Goal: Obtain resource: Download file/media

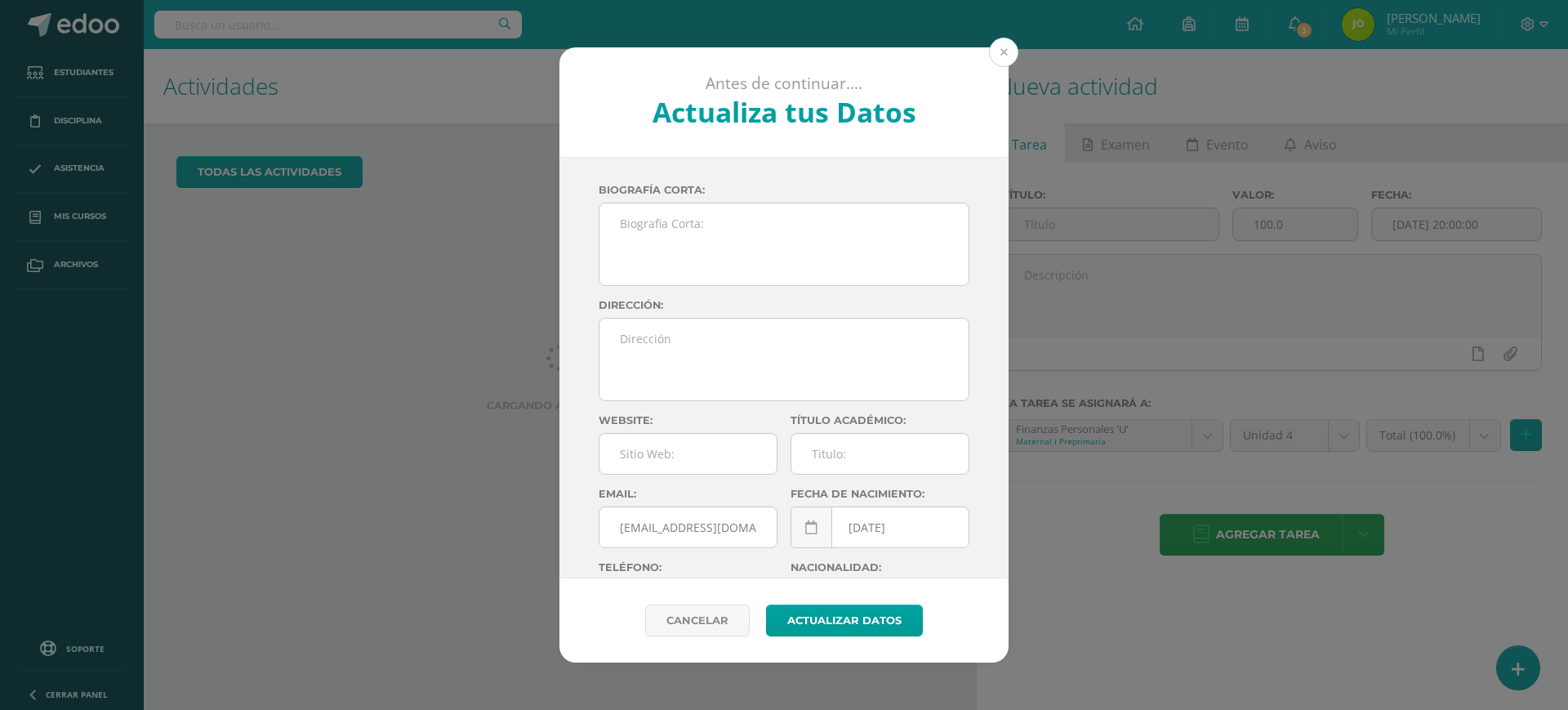
click at [1007, 46] on button at bounding box center [1003, 52] width 29 height 29
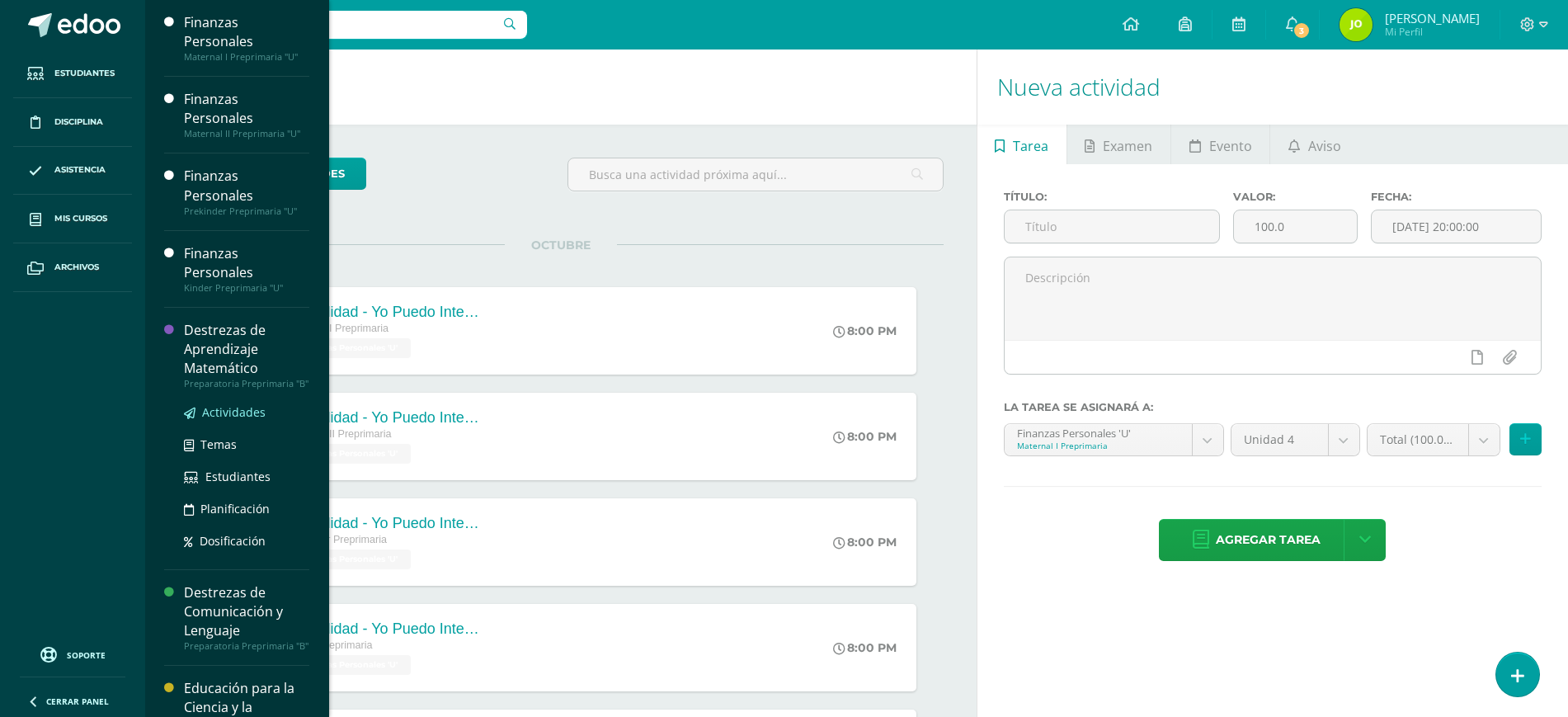
click at [235, 419] on span "Actividades" at bounding box center [234, 412] width 63 height 15
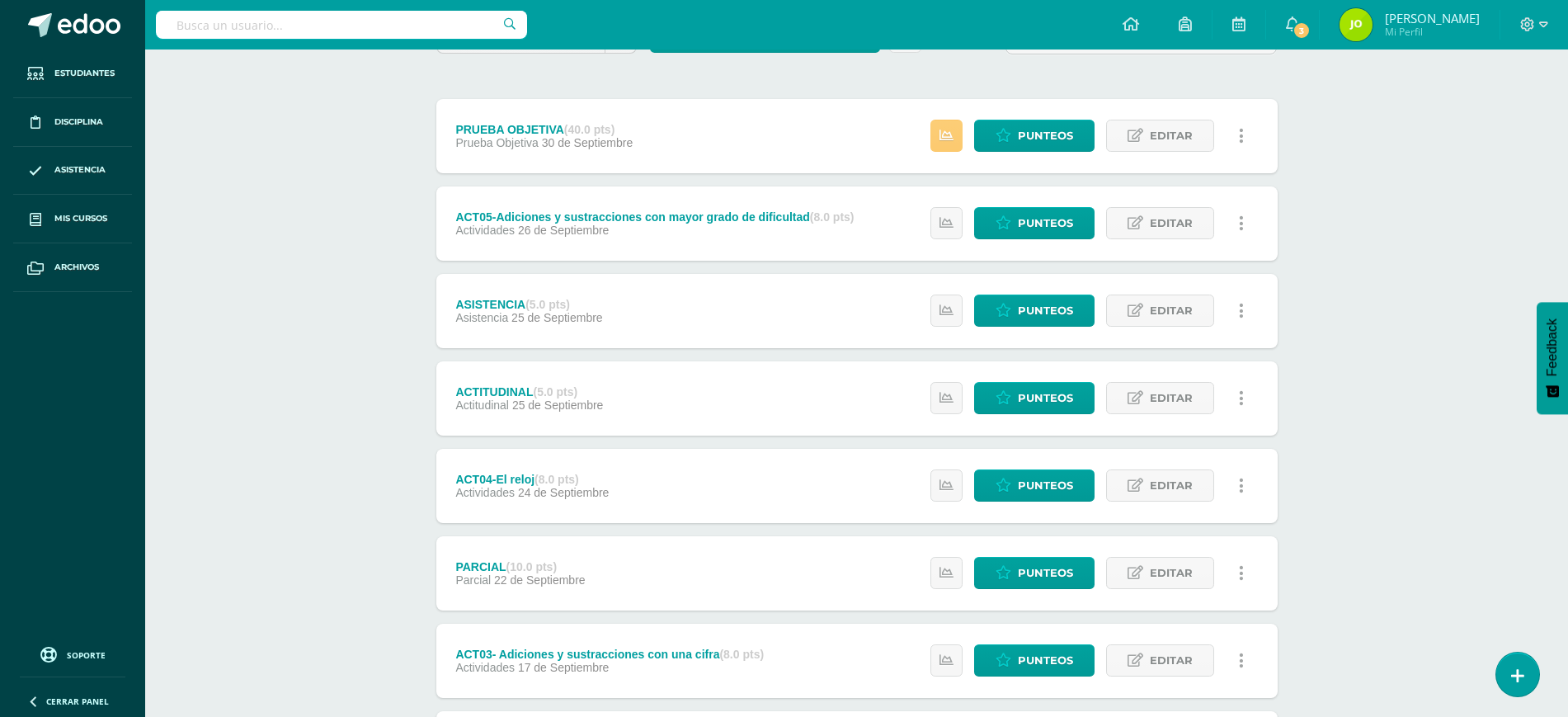
scroll to position [181, 0]
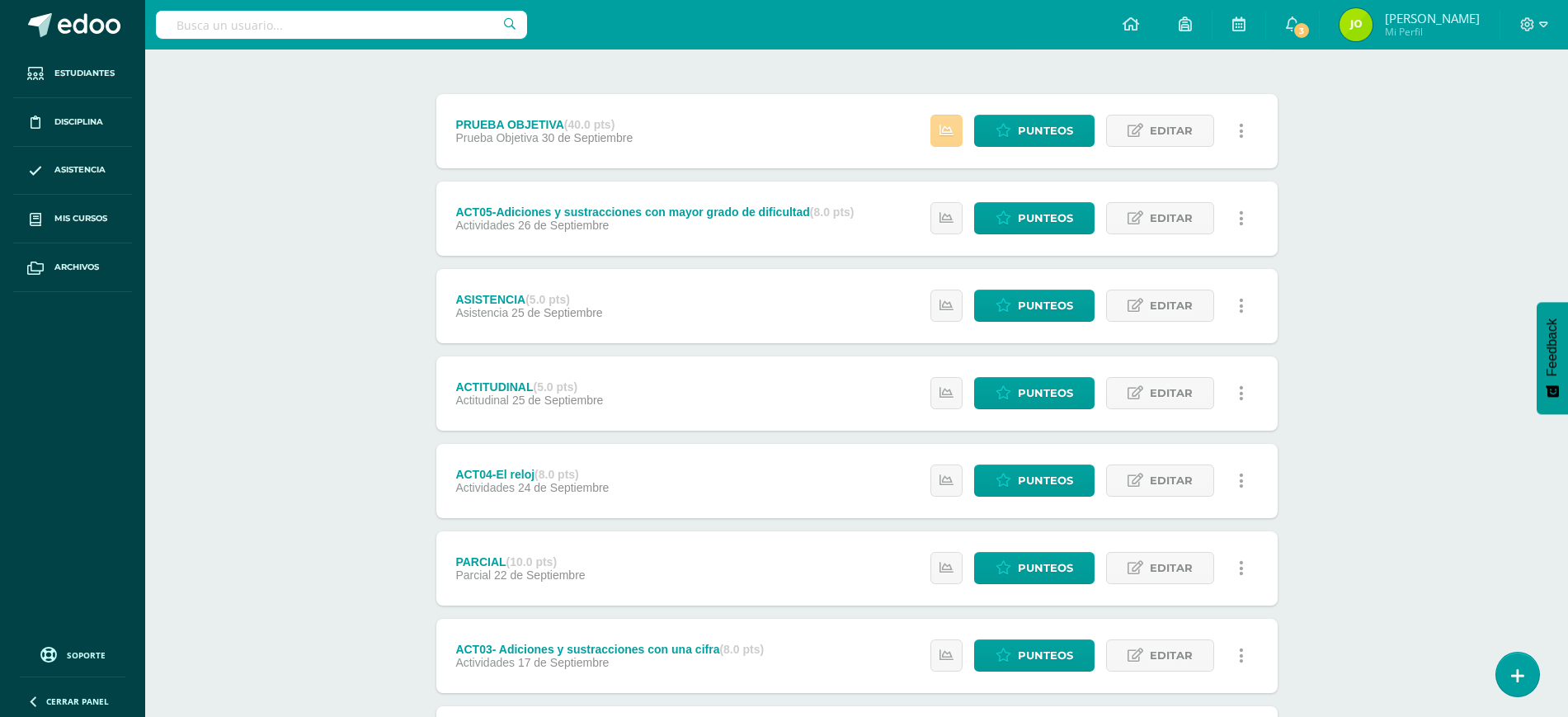
click at [940, 145] on link at bounding box center [947, 131] width 33 height 33
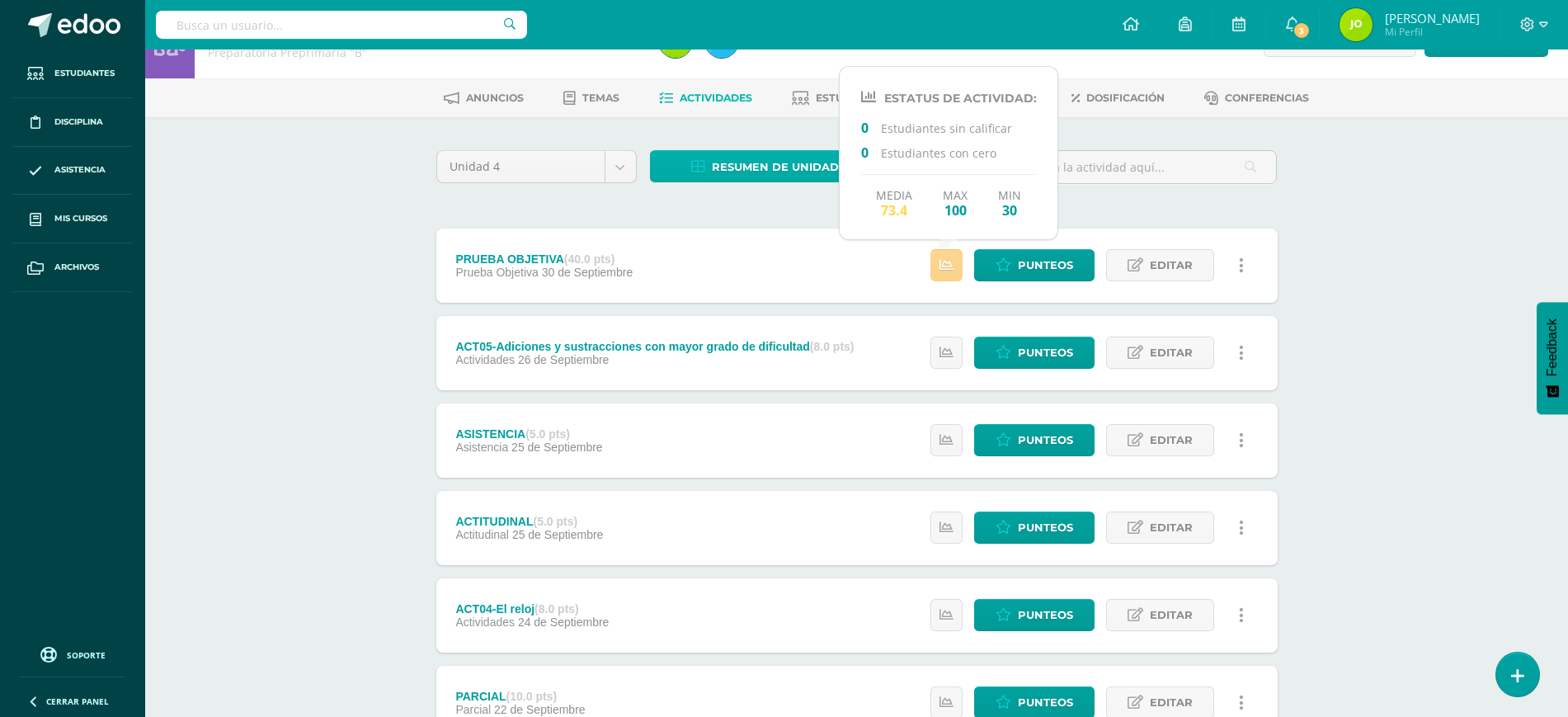
scroll to position [0, 0]
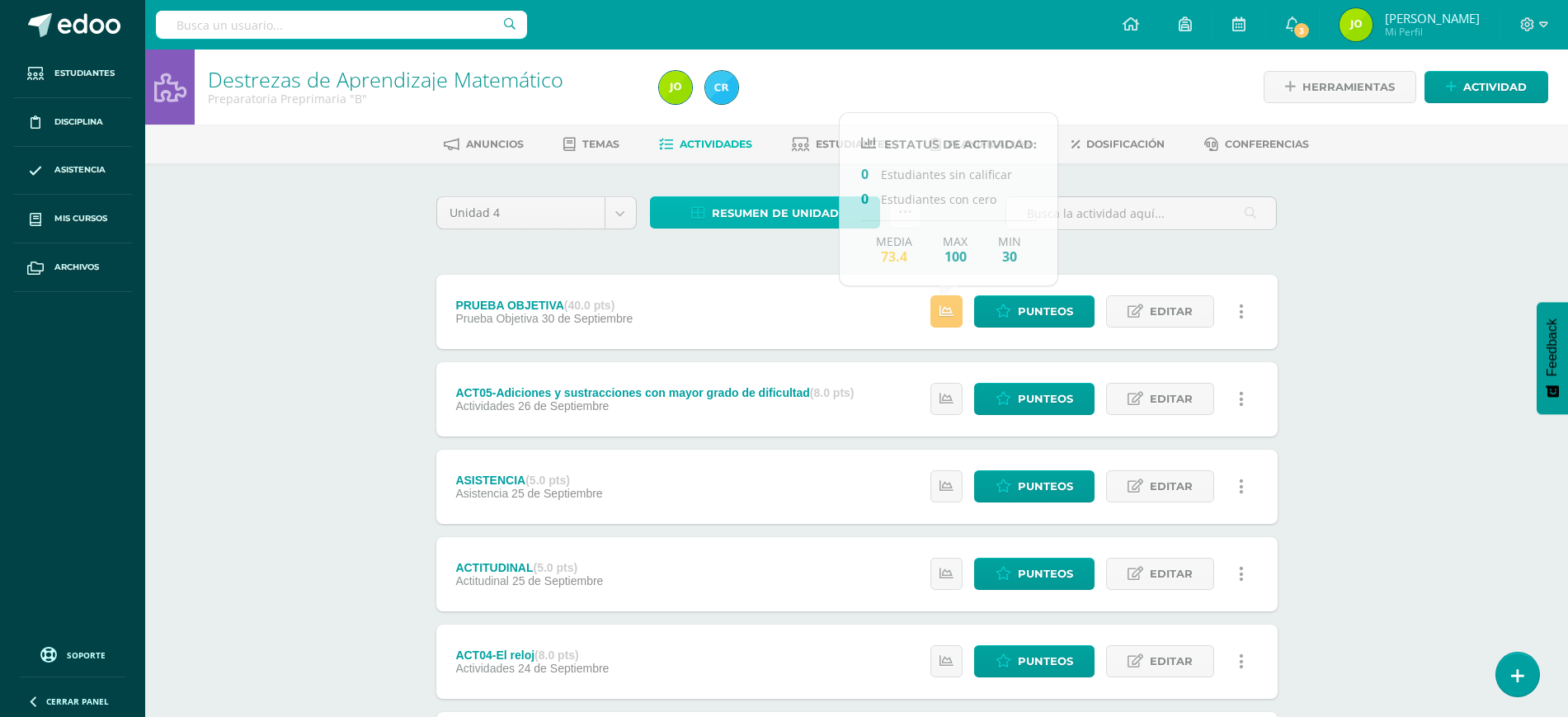
click at [755, 221] on span "Resumen de unidad" at bounding box center [775, 213] width 127 height 31
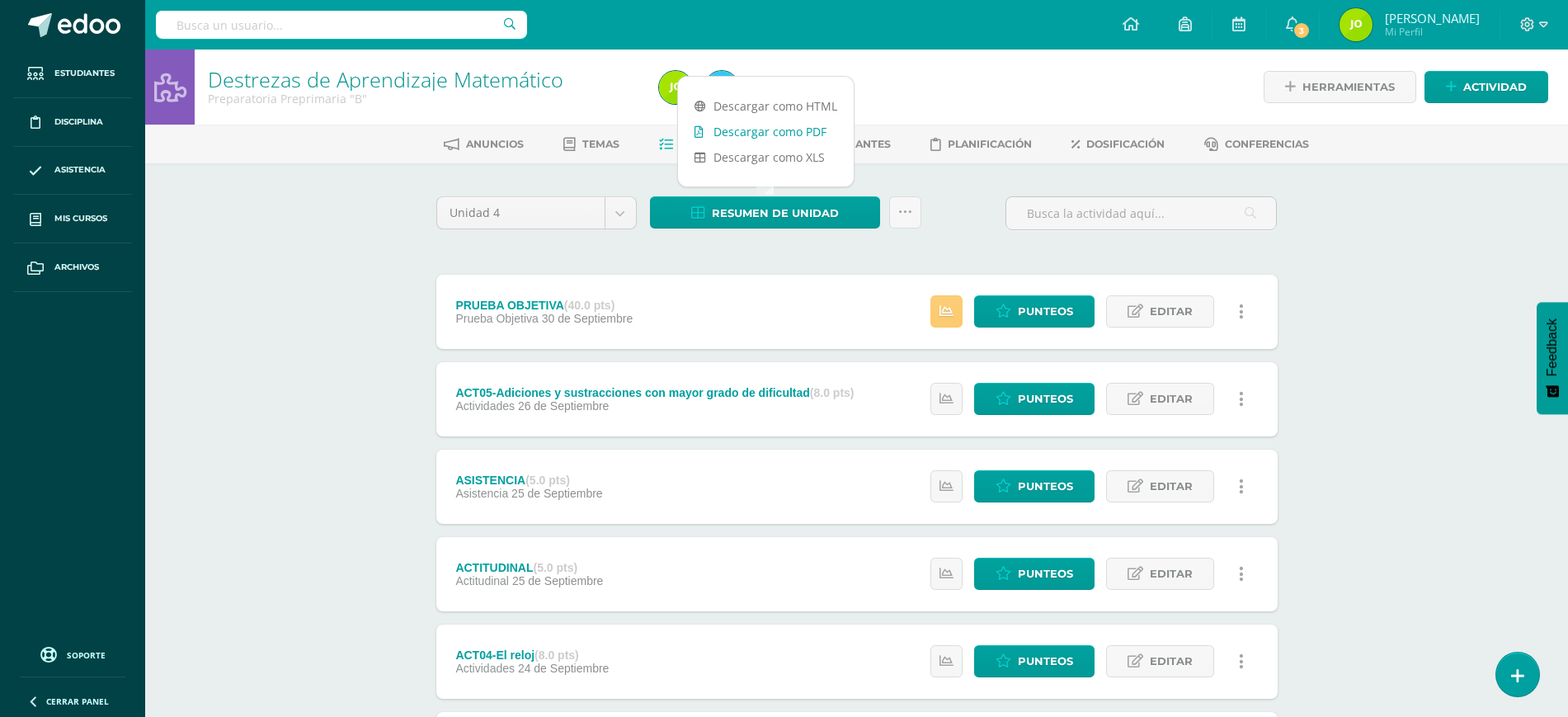
click at [757, 138] on link "Descargar como PDF" at bounding box center [766, 131] width 176 height 26
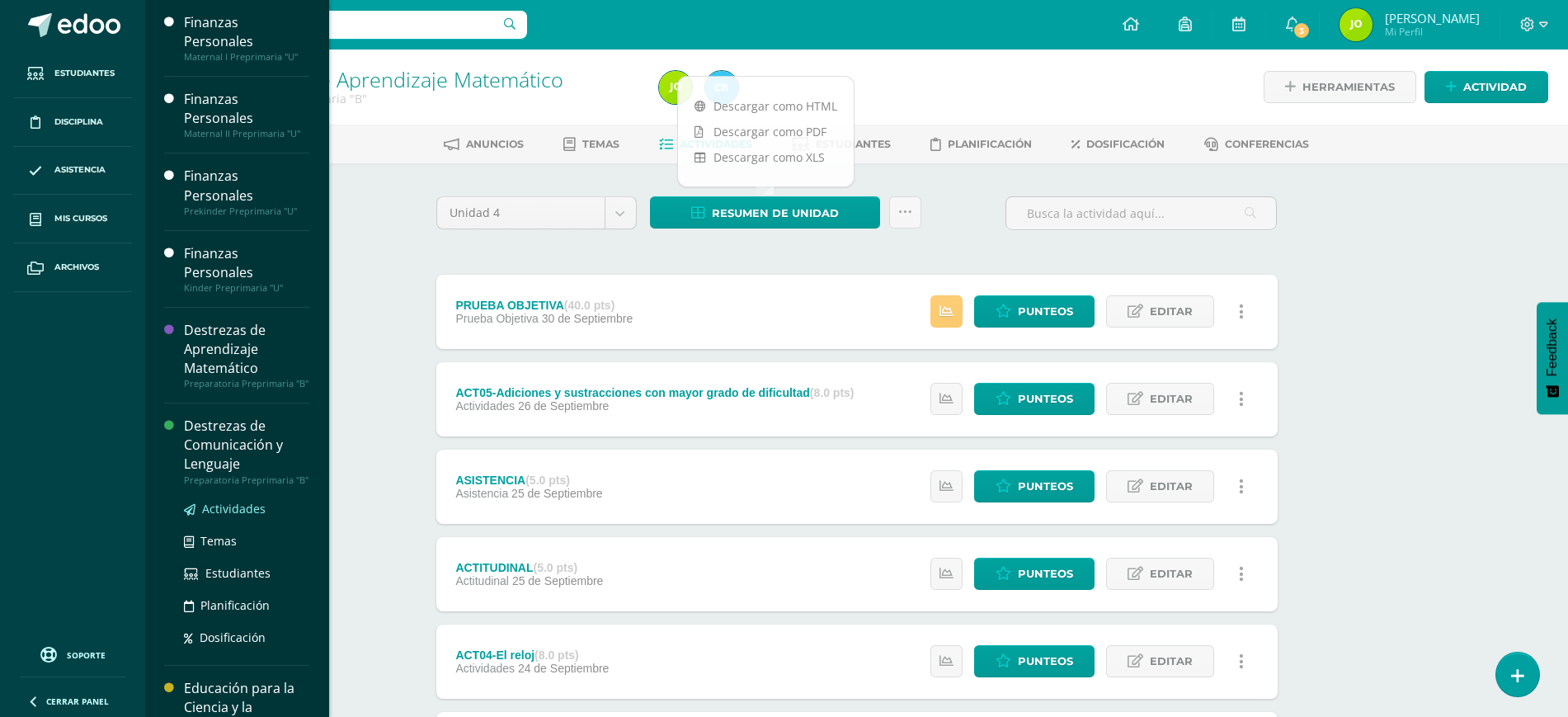
click at [241, 516] on span "Actividades" at bounding box center [234, 508] width 63 height 15
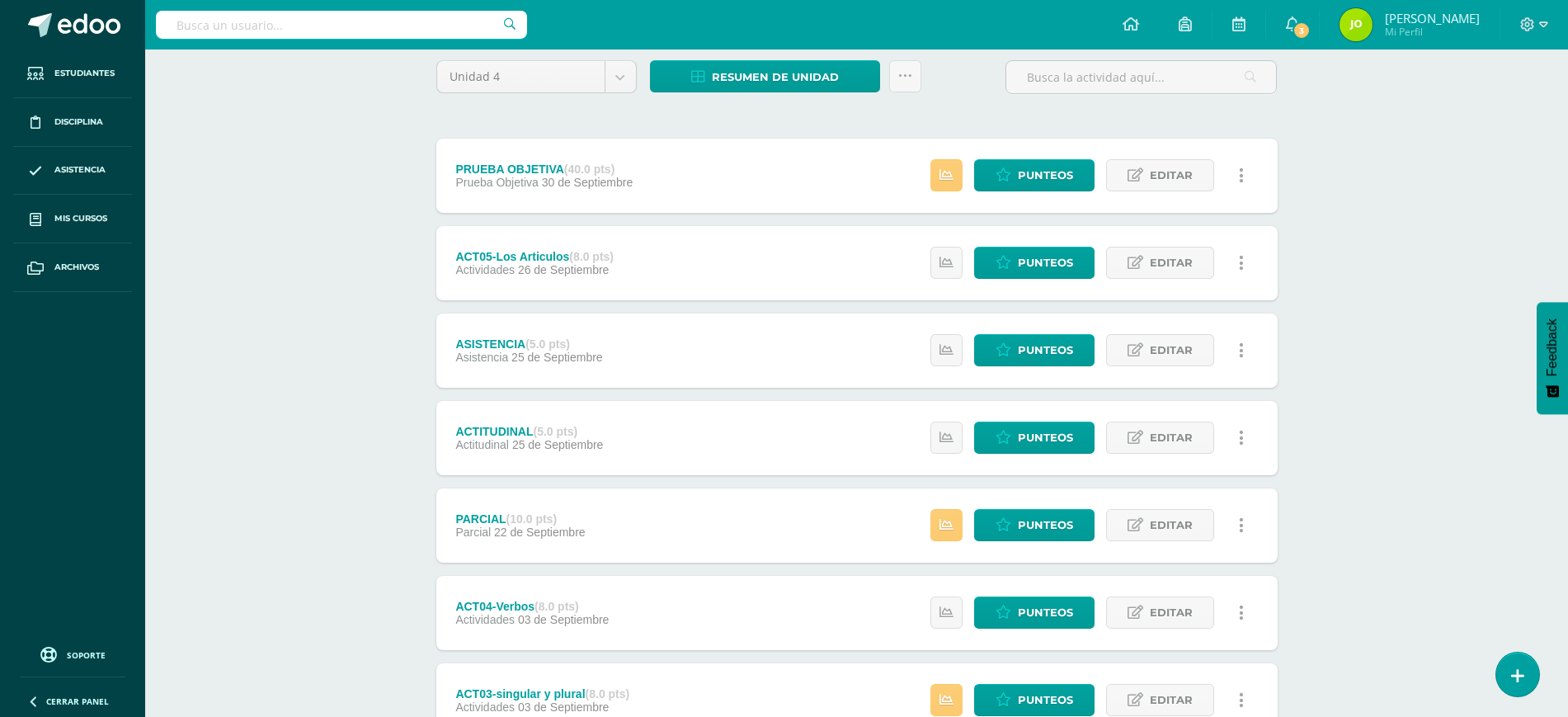
scroll to position [139, 0]
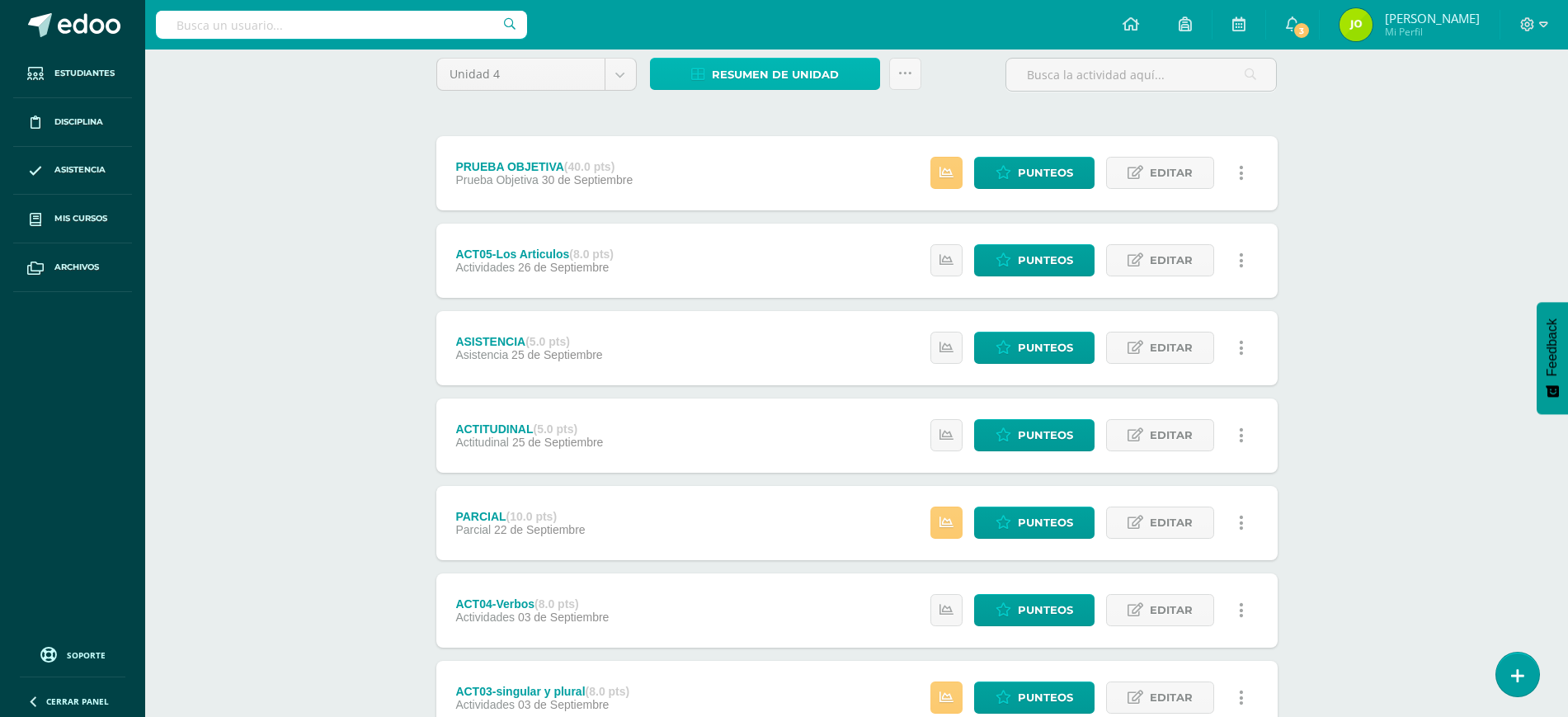
click at [755, 60] on span "Resumen de unidad" at bounding box center [775, 75] width 127 height 31
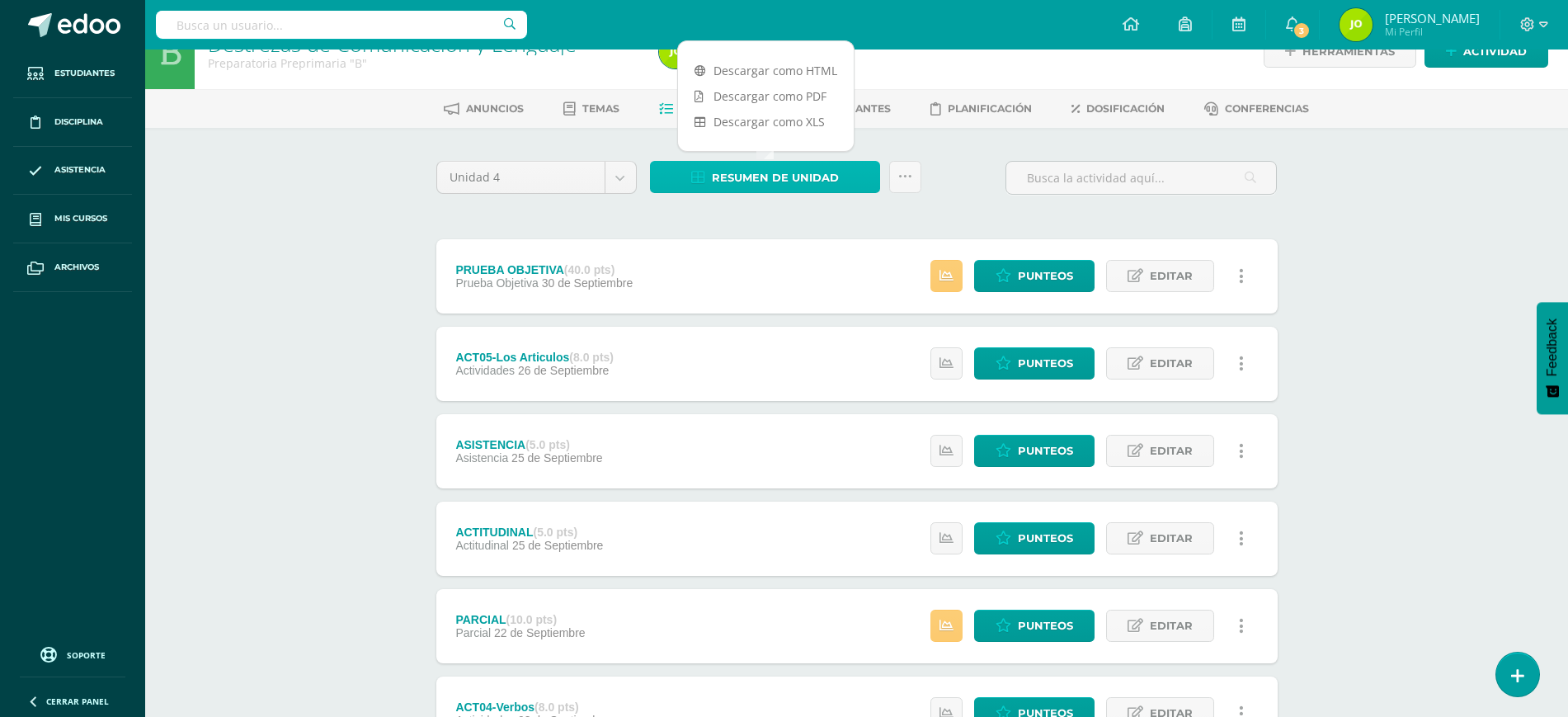
scroll to position [34, 0]
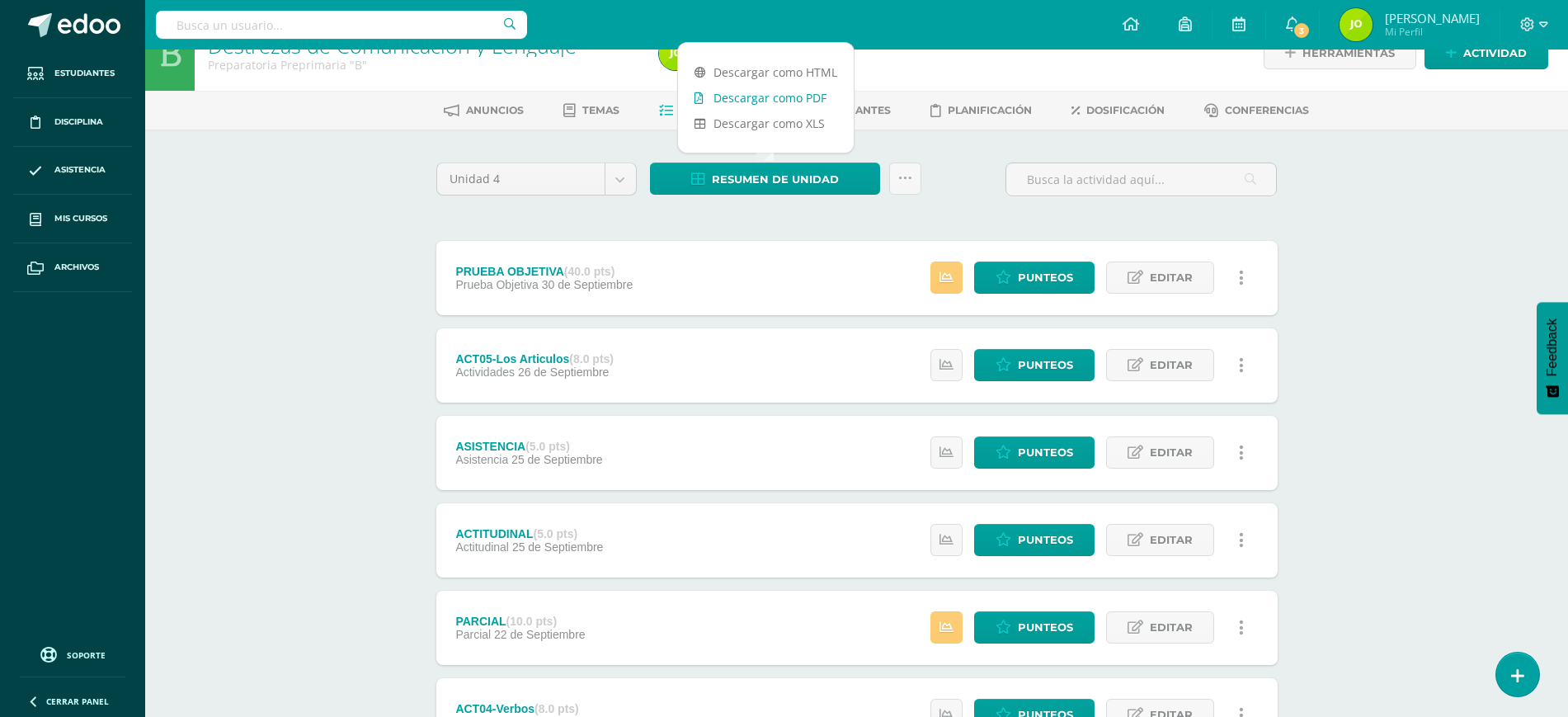
click at [763, 101] on link "Descargar como PDF" at bounding box center [766, 98] width 176 height 26
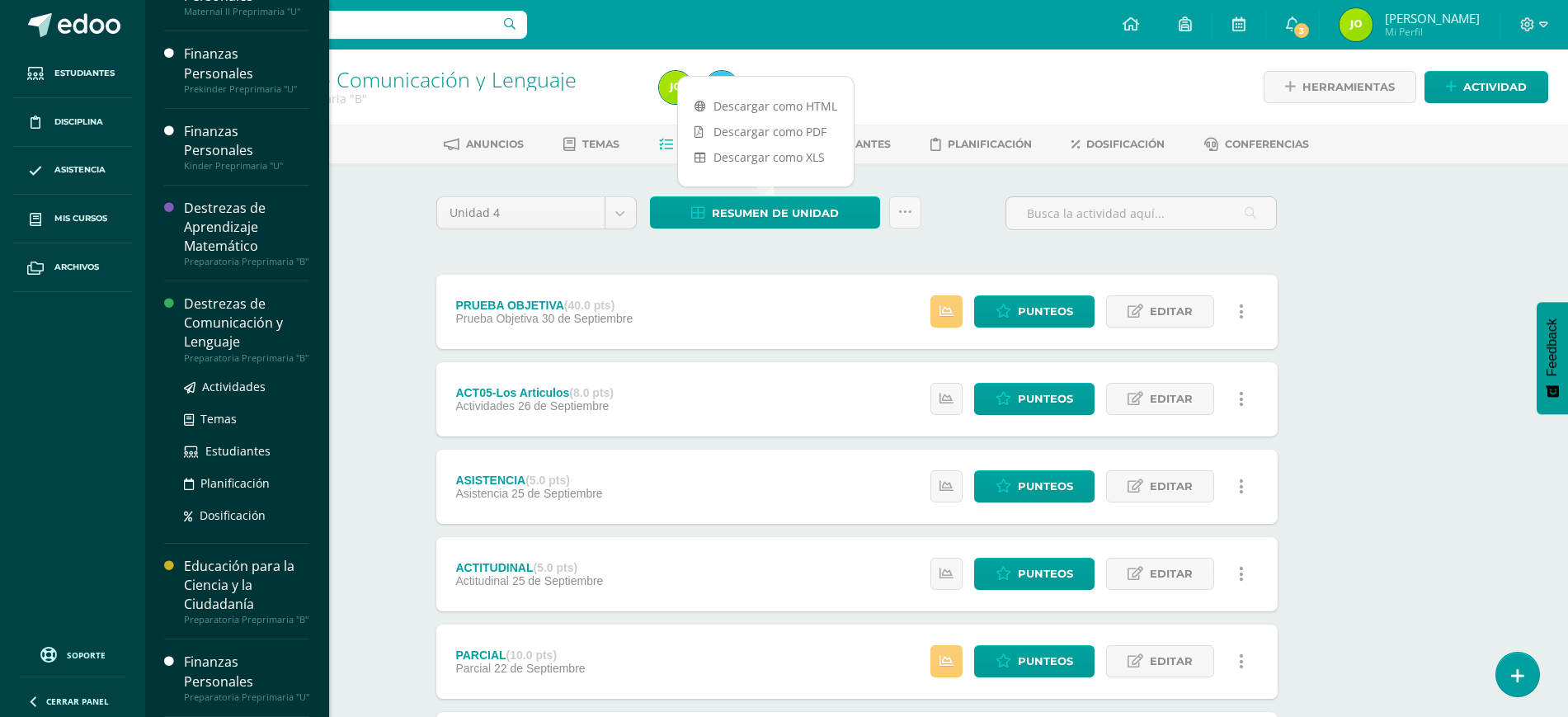
scroll to position [168, 0]
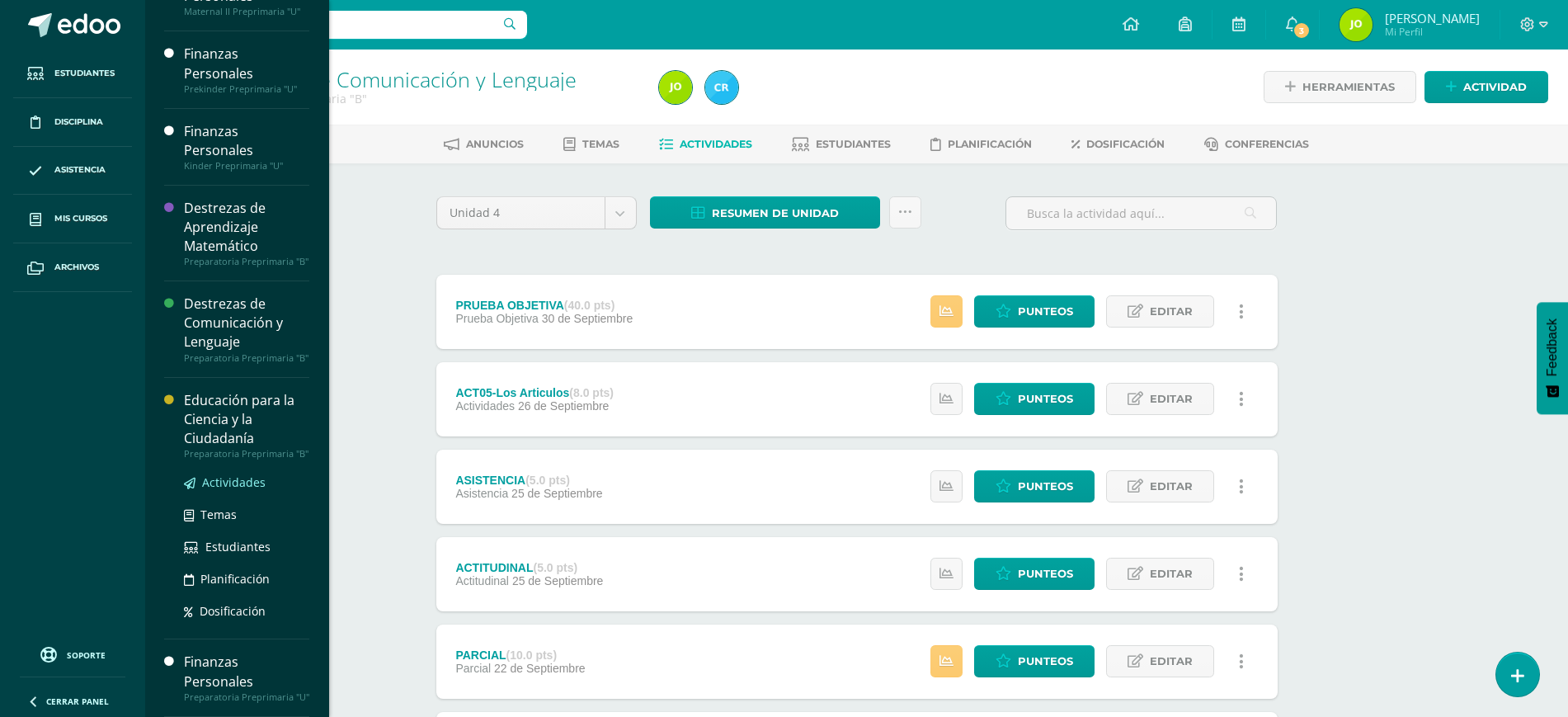
click at [242, 475] on span "Actividades" at bounding box center [234, 482] width 63 height 15
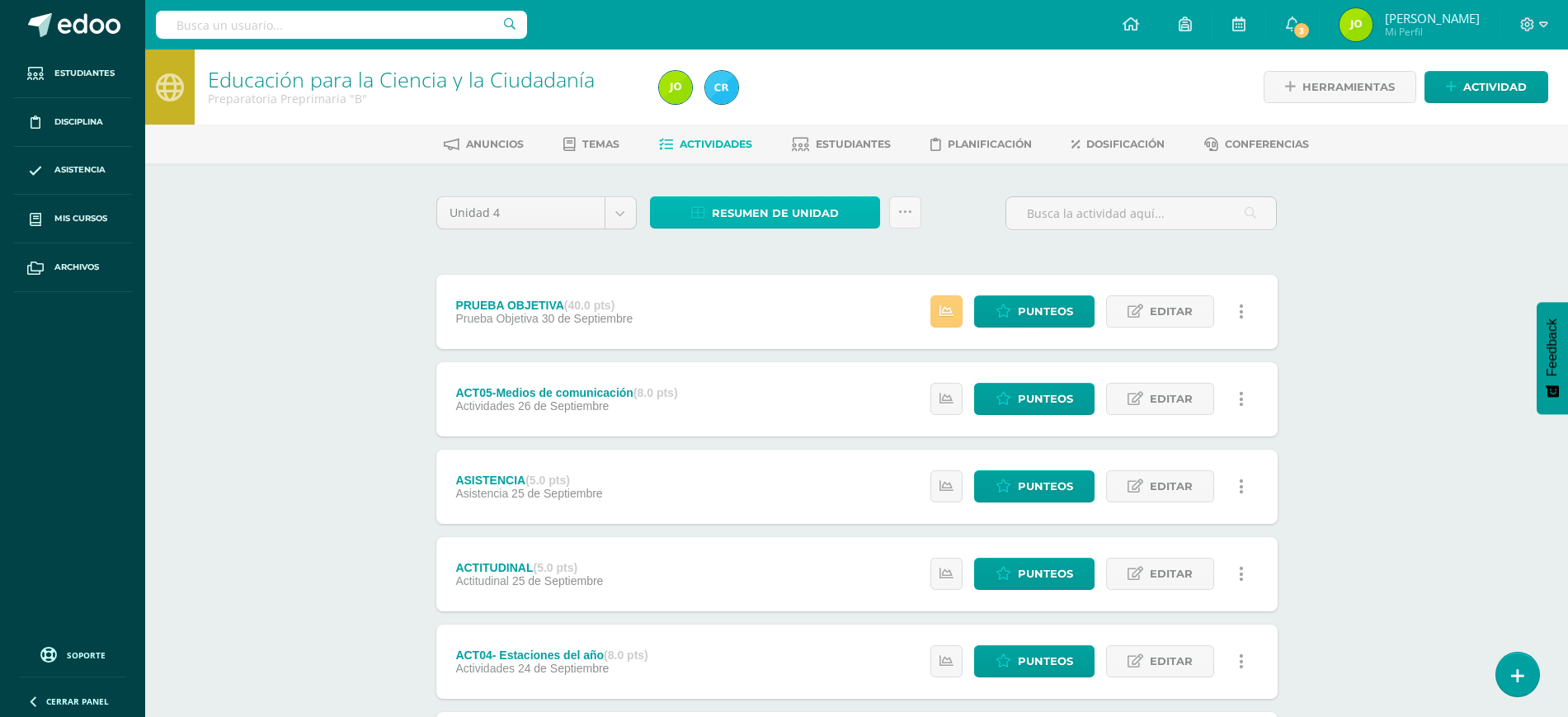
click at [717, 203] on span "Resumen de unidad" at bounding box center [775, 213] width 127 height 31
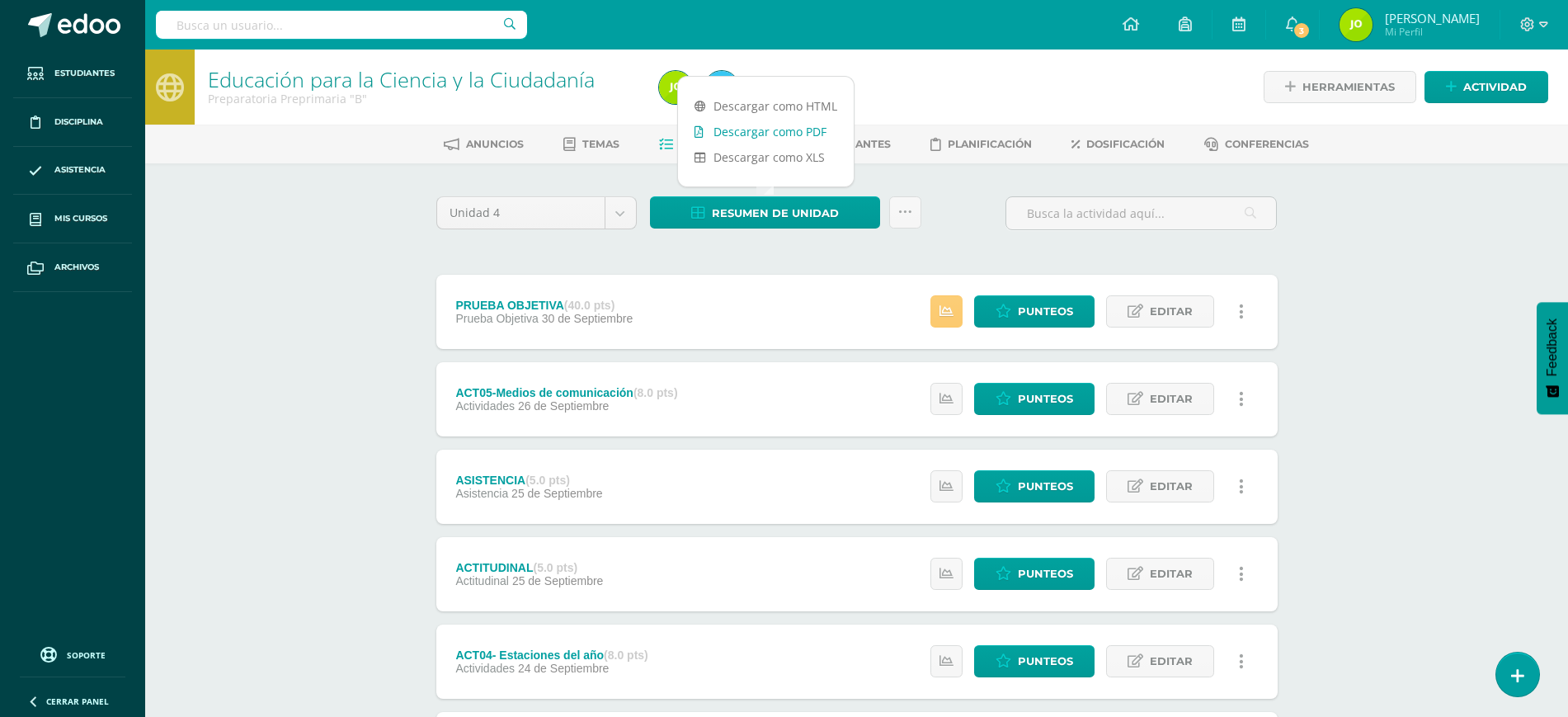
click at [749, 129] on link "Descargar como PDF" at bounding box center [766, 131] width 176 height 26
click at [911, 208] on link at bounding box center [906, 213] width 33 height 33
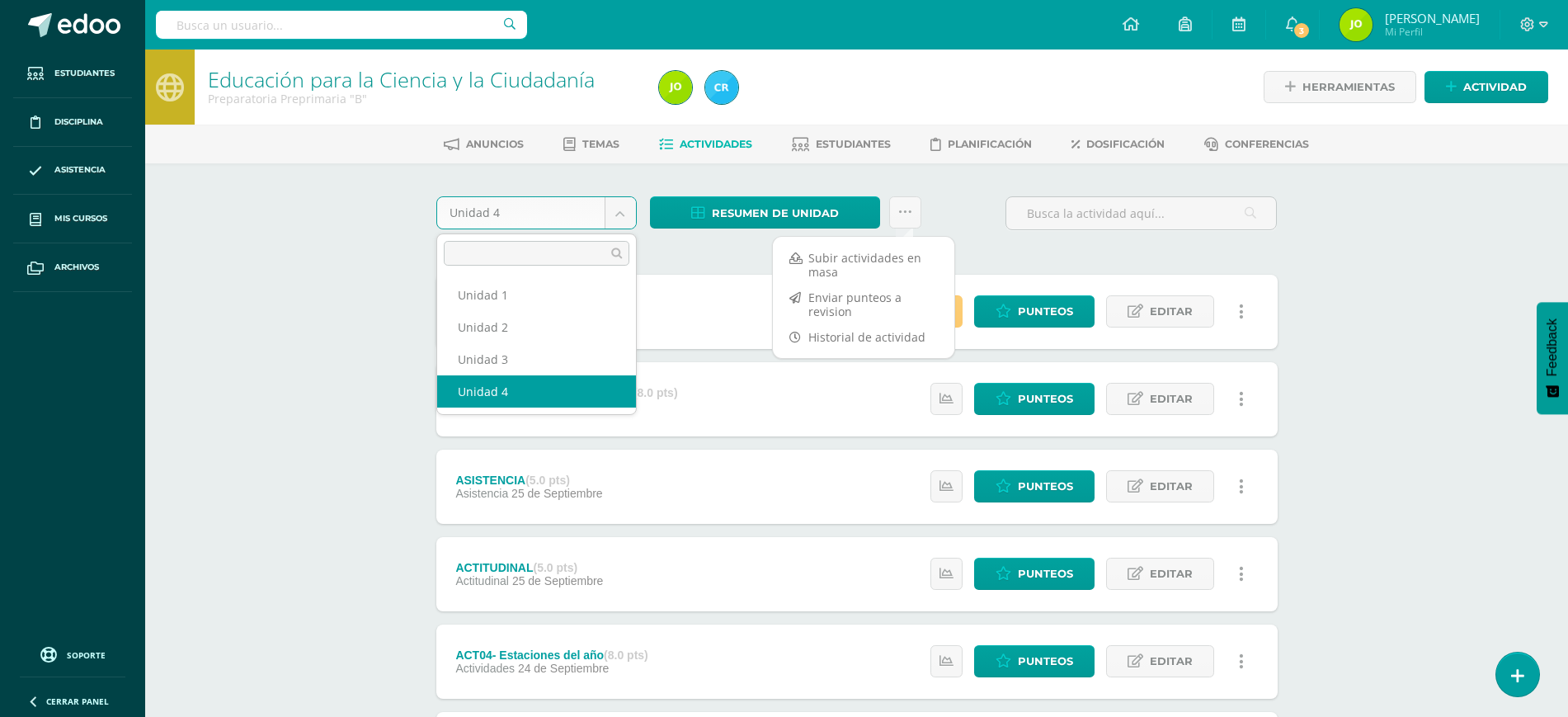
click at [561, 204] on body "Estudiantes Disciplina Asistencia Mis cursos Archivos Soporte Ayuda Reportar un…" at bounding box center [784, 579] width 1568 height 1158
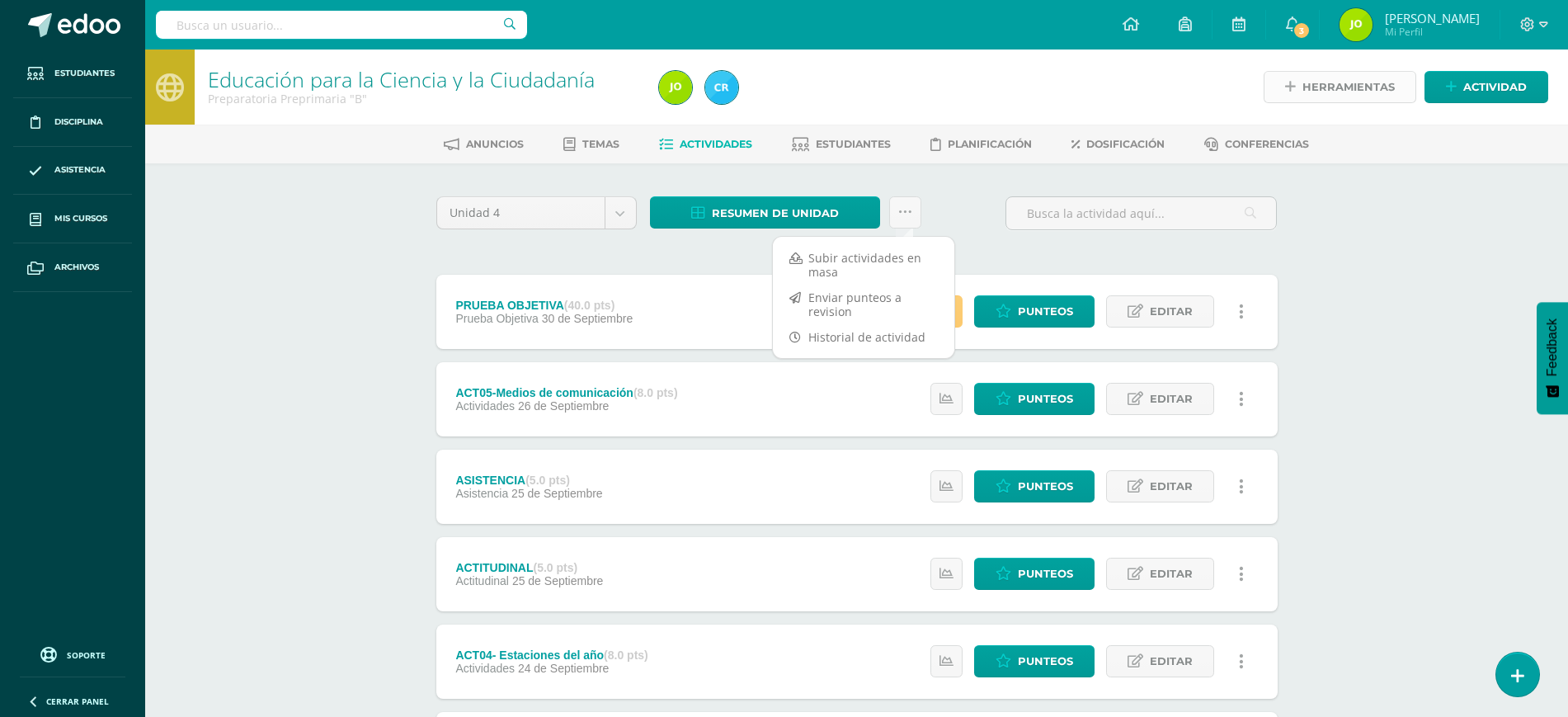
click at [1363, 80] on body "Estudiantes Disciplina Asistencia Mis cursos Archivos Soporte Ayuda Reportar un…" at bounding box center [784, 579] width 1568 height 1158
click at [1363, 80] on span "Herramientas" at bounding box center [1349, 87] width 93 height 31
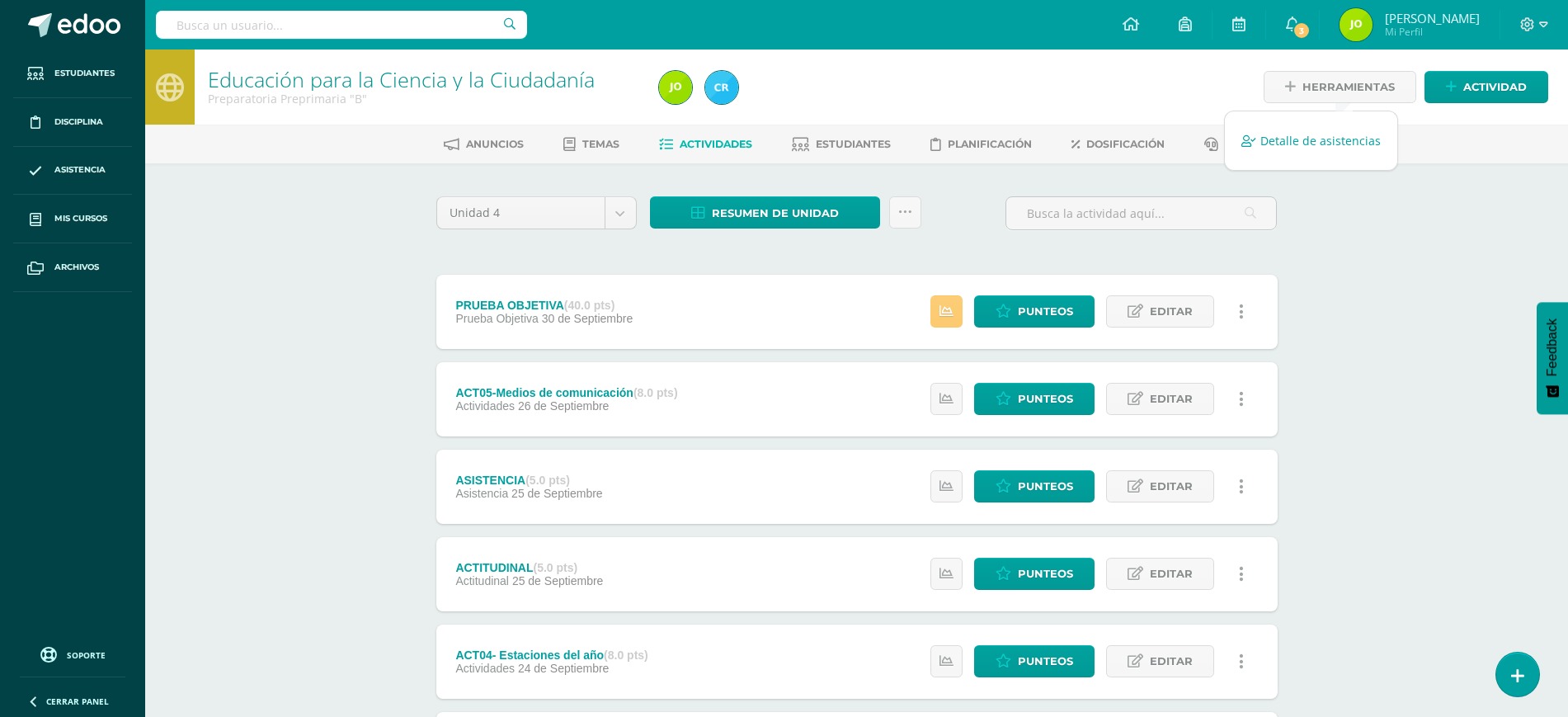
click at [1288, 128] on link "Detalle de asistencias" at bounding box center [1311, 141] width 172 height 26
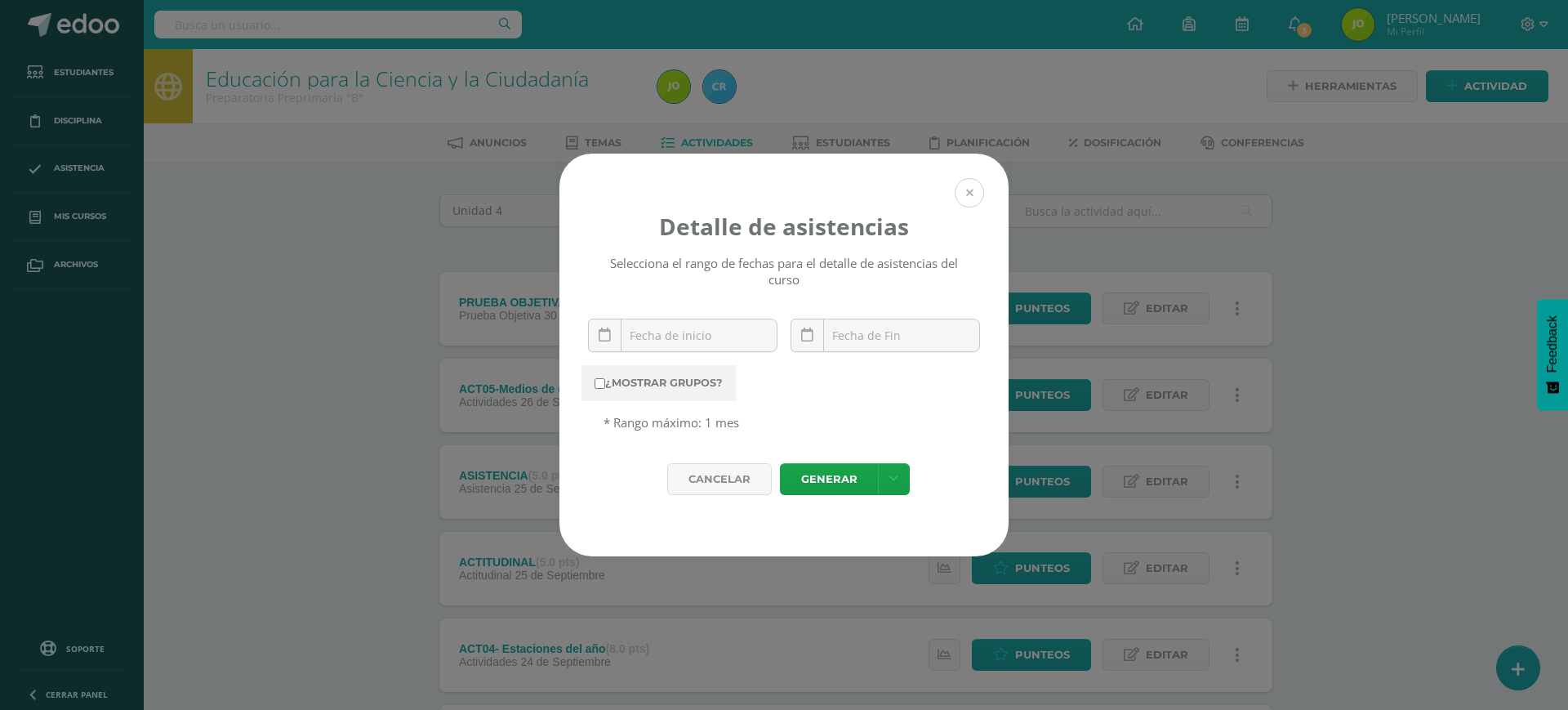
click at [963, 190] on button at bounding box center [968, 192] width 29 height 29
